Goal: Find specific page/section: Find specific page/section

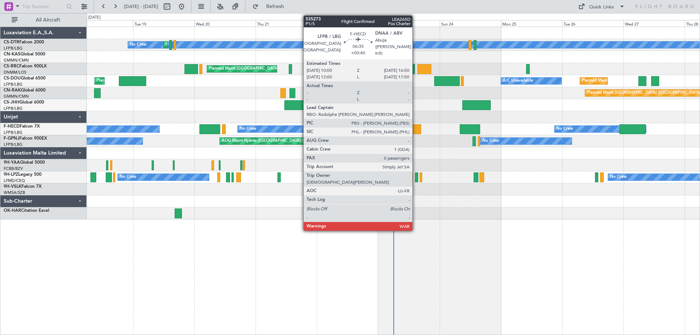
click at [415, 133] on div at bounding box center [411, 129] width 17 height 10
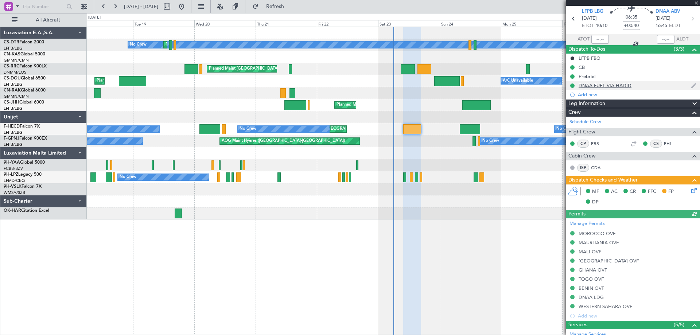
scroll to position [36, 0]
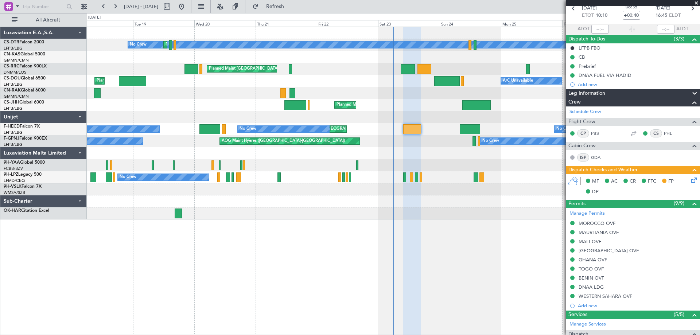
click at [696, 4] on span at bounding box center [695, 3] width 7 height 7
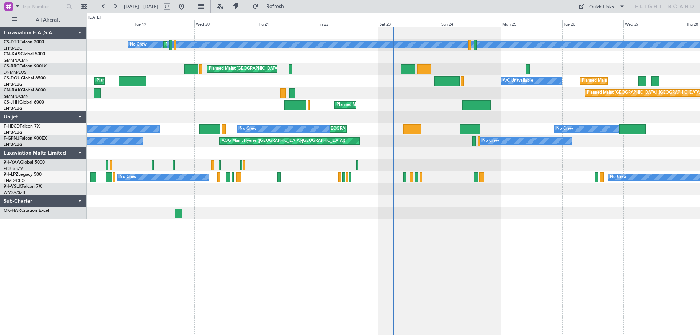
scroll to position [0, 0]
